Goal: Task Accomplishment & Management: Manage account settings

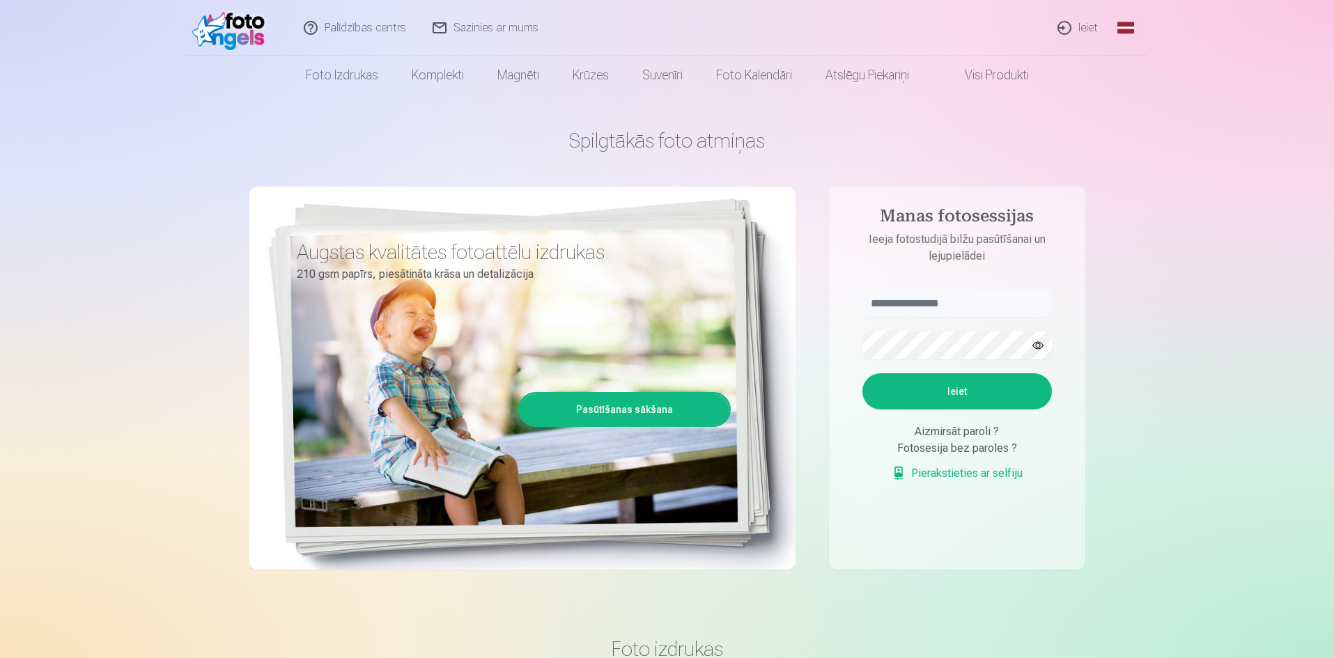
click at [1098, 28] on link "Ieiet" at bounding box center [1078, 28] width 67 height 56
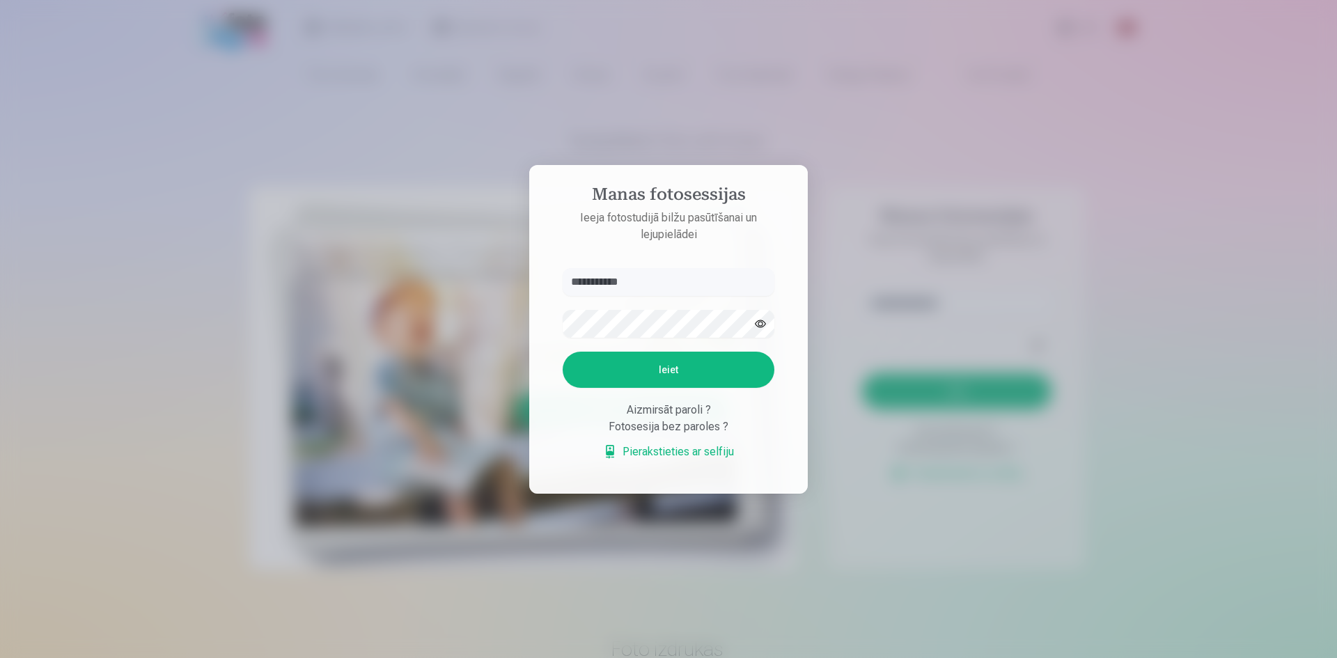
type input "**********"
click at [662, 371] on button "Ieiet" at bounding box center [669, 370] width 212 height 36
click at [967, 190] on div at bounding box center [668, 329] width 1337 height 658
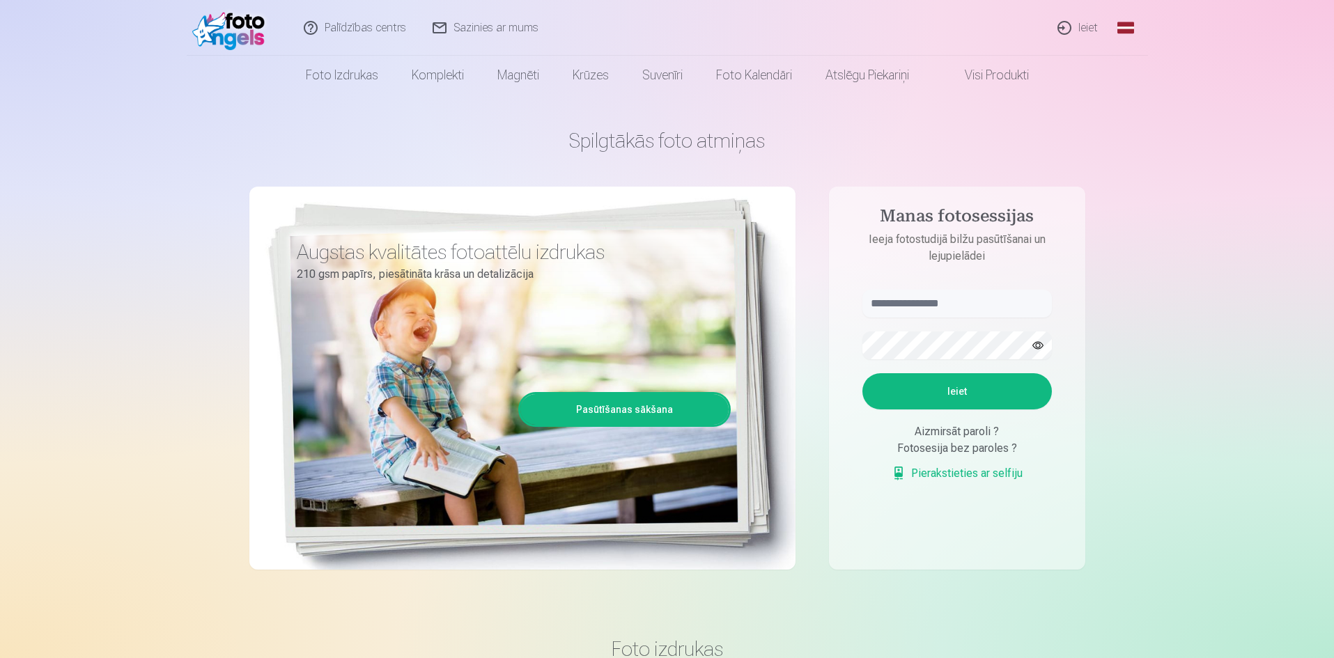
drag, startPoint x: 125, startPoint y: 129, endPoint x: 148, endPoint y: 125, distance: 23.9
click at [987, 77] on link "Visi produkti" at bounding box center [986, 75] width 120 height 39
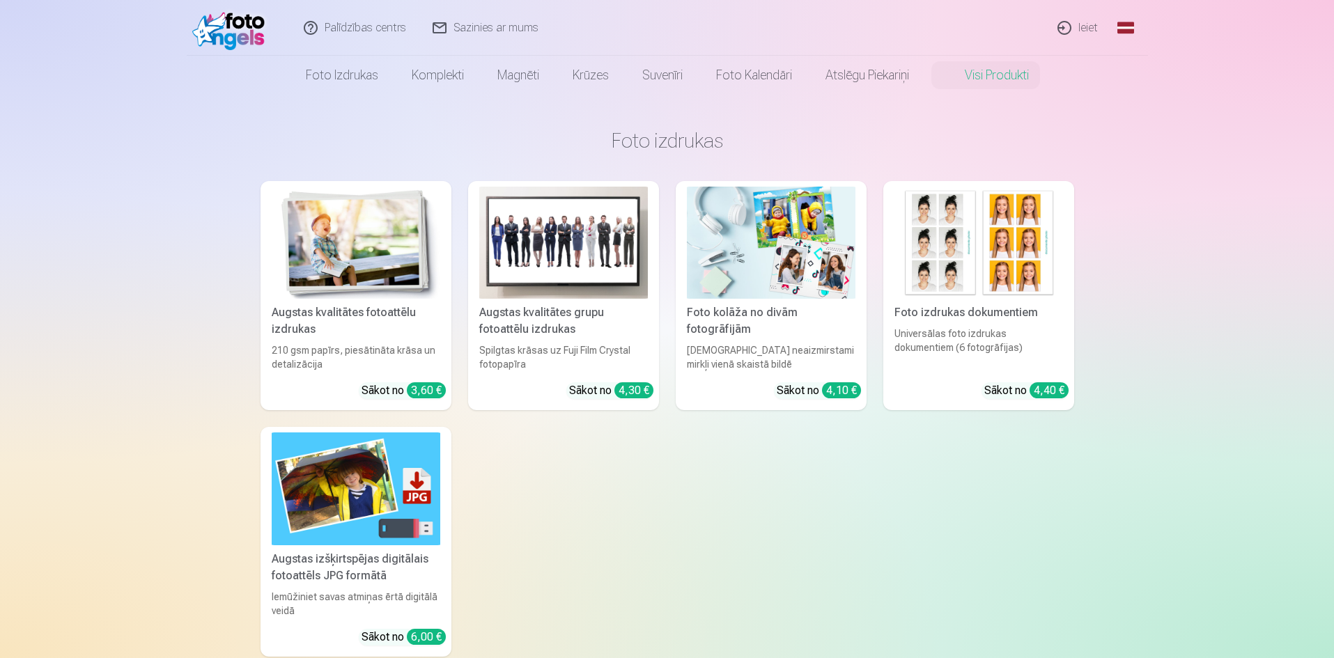
click at [1082, 31] on link "Ieiet" at bounding box center [1078, 28] width 67 height 56
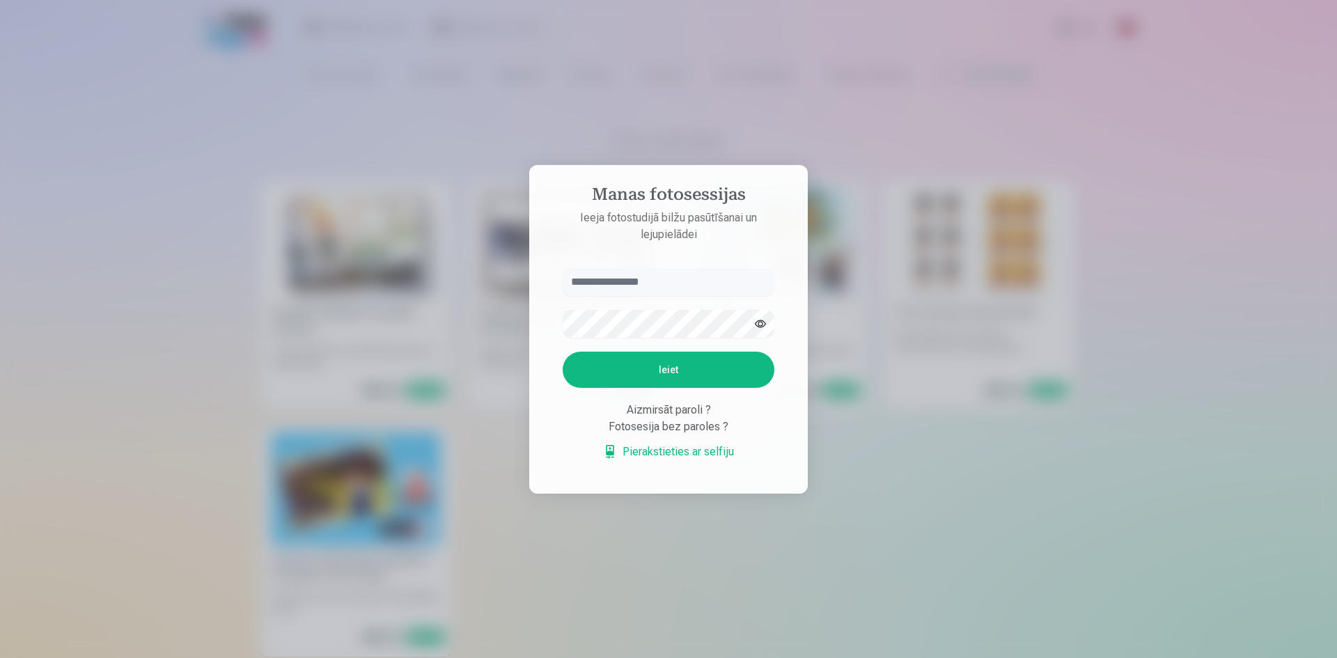
click at [652, 406] on div "Aizmirsāt paroli ?" at bounding box center [669, 410] width 212 height 17
click at [650, 415] on div "Aizmirsāt paroli ?" at bounding box center [669, 410] width 212 height 17
click at [630, 279] on input "text" at bounding box center [669, 282] width 212 height 28
type input "******"
click at [634, 411] on div "Aizmirsāt paroli ?" at bounding box center [669, 410] width 212 height 17
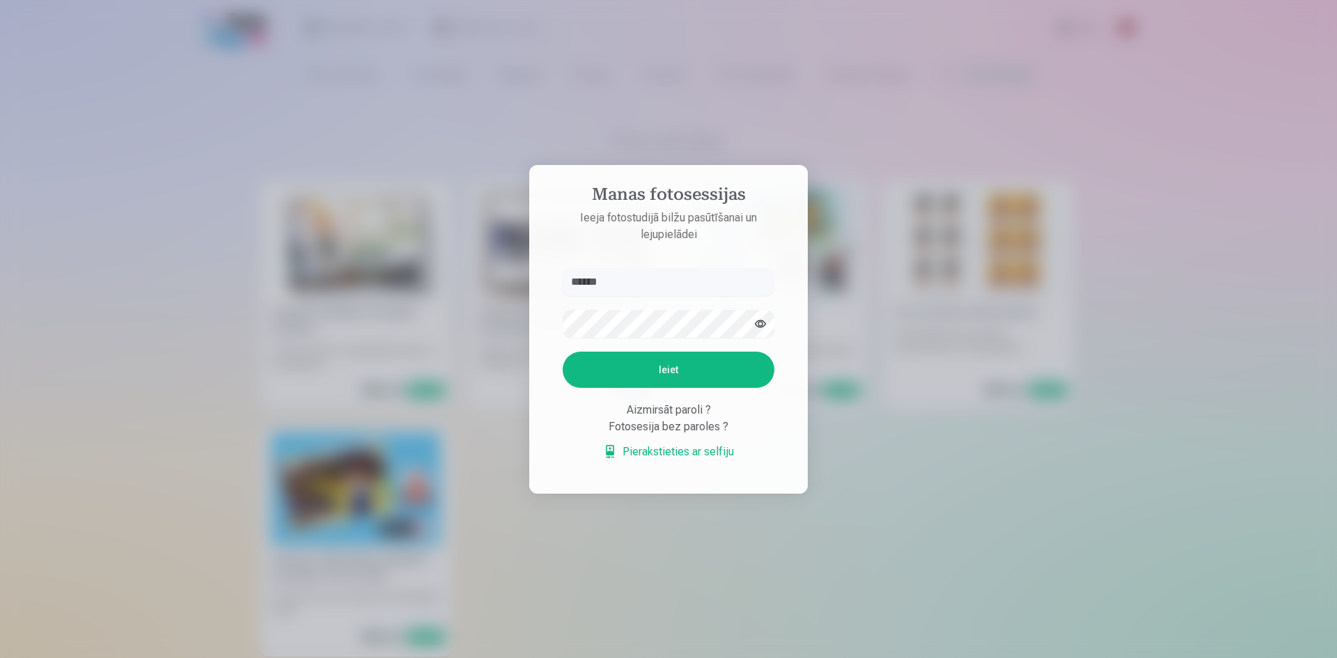
click at [690, 101] on div at bounding box center [668, 329] width 1337 height 658
